Goal: Task Accomplishment & Management: Use online tool/utility

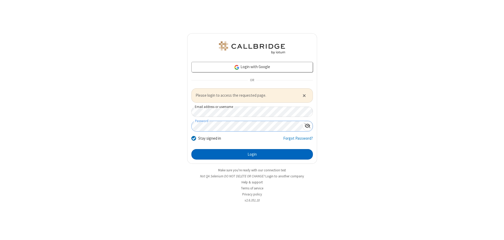
click at [252, 154] on button "Login" at bounding box center [252, 154] width 122 height 11
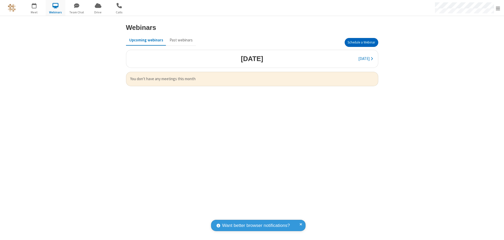
click at [361, 43] on button "Schedule a Webinar" at bounding box center [362, 42] width 34 height 9
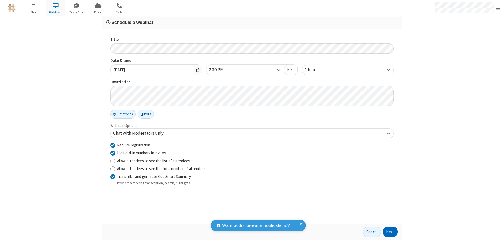
click at [390, 232] on button "Next" at bounding box center [390, 232] width 15 height 11
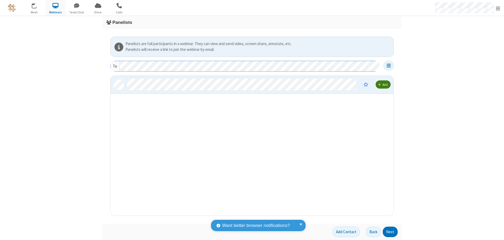
scroll to position [136, 279]
click at [390, 232] on button "Next" at bounding box center [390, 232] width 15 height 11
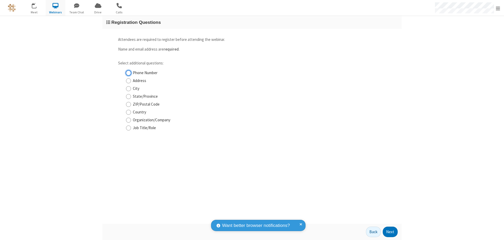
click at [128, 73] on input "Phone Number" at bounding box center [128, 73] width 5 height 6
checkbox input "true"
click at [390, 232] on button "Next" at bounding box center [390, 232] width 15 height 11
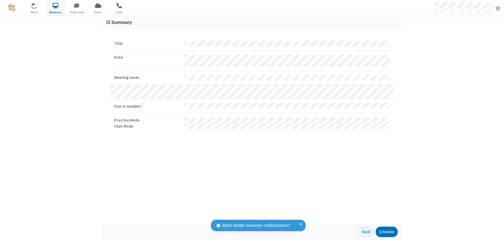
click at [386, 232] on button "Schedule" at bounding box center [387, 232] width 22 height 11
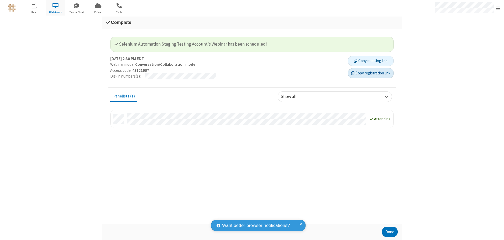
click at [371, 73] on button "Copy registration link" at bounding box center [371, 73] width 46 height 11
click at [390, 232] on button "Done" at bounding box center [390, 232] width 16 height 11
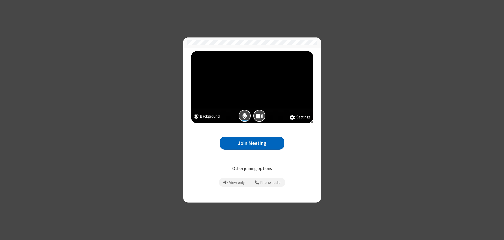
click at [252, 143] on button "Join Meeting" at bounding box center [252, 143] width 65 height 13
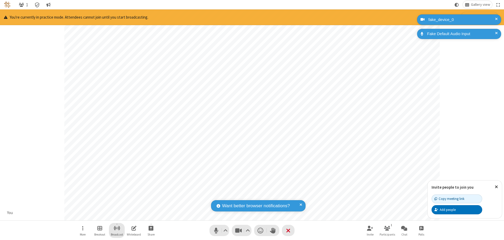
click at [117, 228] on span "Start broadcast" at bounding box center [117, 228] width 7 height 7
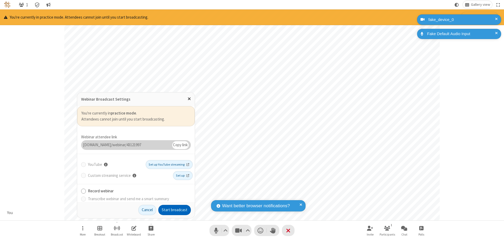
click at [175, 210] on button "Start broadcast" at bounding box center [174, 210] width 33 height 11
